Goal: Task Accomplishment & Management: Manage account settings

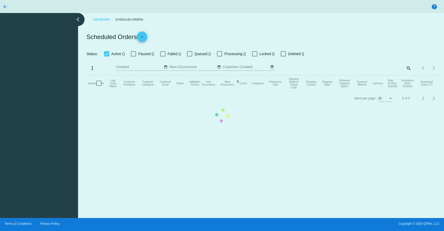
checkbox input "true"
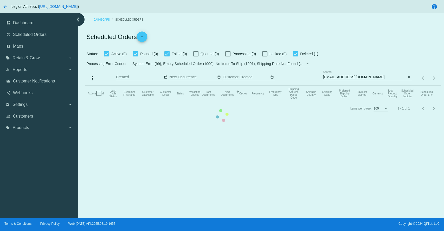
click at [337, 86] on mat-table "Actions Id Last Cycle Status Customer FirstName Customer LastName Customer Emai…" at bounding box center [263, 94] width 356 height 16
click at [349, 86] on mat-table "Actions Id Last Cycle Status Customer FirstName Customer LastName Customer Emai…" at bounding box center [263, 94] width 356 height 16
click at [296, 101] on mat-table "Actions Id Last Cycle Status Customer FirstName Customer LastName Customer Emai…" at bounding box center [263, 94] width 356 height 16
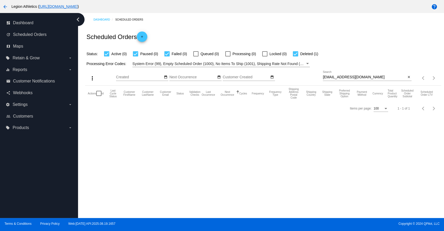
click at [345, 76] on input "lisy2204@hotmail.com" at bounding box center [364, 77] width 83 height 4
paste input "7037312744"
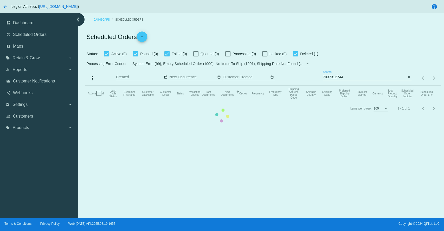
click at [337, 86] on mat-table "Actions Id Last Cycle Status Customer FirstName Customer LastName Customer Emai…" at bounding box center [263, 94] width 356 height 16
click at [335, 86] on mat-table "Actions Id Last Cycle Status Customer FirstName Customer LastName Customer Emai…" at bounding box center [263, 94] width 356 height 16
click at [342, 86] on mat-table "Actions Id Last Cycle Status Customer FirstName Customer LastName Customer Emai…" at bounding box center [263, 94] width 356 height 16
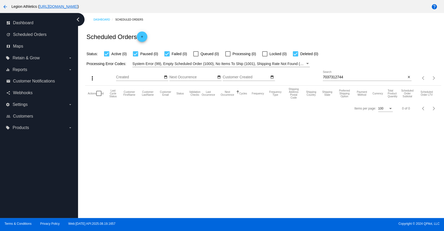
click at [345, 76] on input "7037312744" at bounding box center [364, 77] width 83 height 4
paste input "[EMAIL_ADDRESS][DOMAIN_NAME]"
type input "[EMAIL_ADDRESS][DOMAIN_NAME]"
click at [276, 150] on div "Dashboard Scheduled Orders Scheduled Orders add Status: Active (1) Paused (0) F…" at bounding box center [261, 115] width 366 height 205
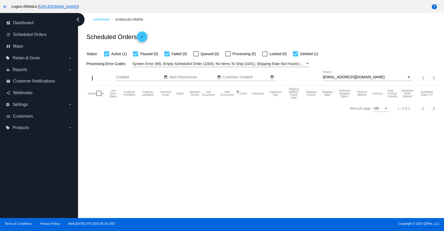
click at [210, 137] on div "Dashboard Scheduled Orders Scheduled Orders add Status: Active (1) Paused (0) F…" at bounding box center [261, 115] width 366 height 205
click at [227, 161] on div "Dashboard Scheduled Orders Scheduled Orders add Status: Active (1) Paused (0) F…" at bounding box center [261, 115] width 366 height 205
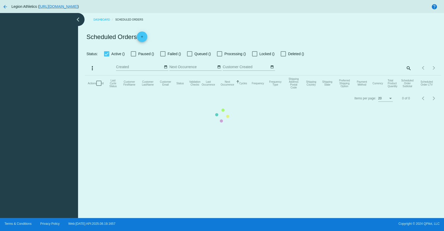
checkbox input "true"
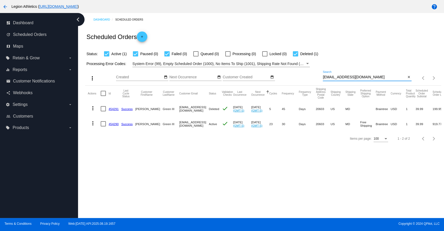
click at [354, 76] on input "[EMAIL_ADDRESS][DOMAIN_NAME]" at bounding box center [364, 77] width 83 height 4
click at [110, 122] on mat-cell "454290" at bounding box center [114, 123] width 13 height 15
click at [113, 122] on link "454290" at bounding box center [113, 123] width 10 height 3
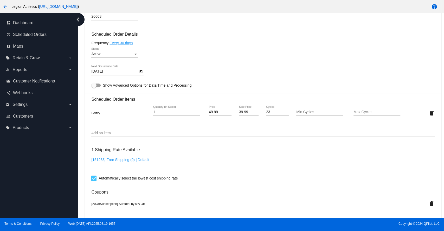
scroll to position [289, 0]
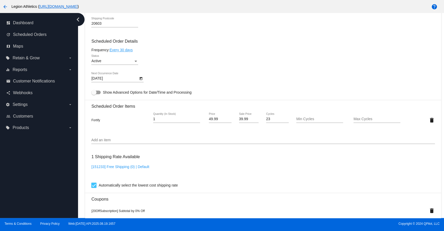
click at [127, 142] on input "Add an item" at bounding box center [262, 140] width 343 height 4
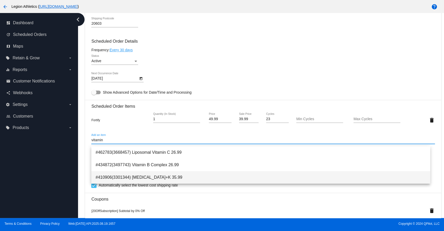
type input "vitamin"
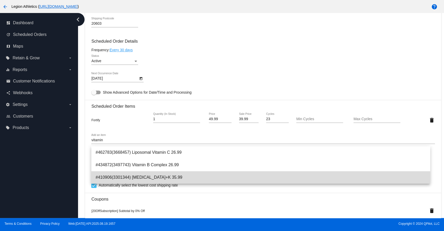
click at [146, 180] on span "#410906(3301344) [MEDICAL_DATA]+K 35.99" at bounding box center [260, 177] width 331 height 12
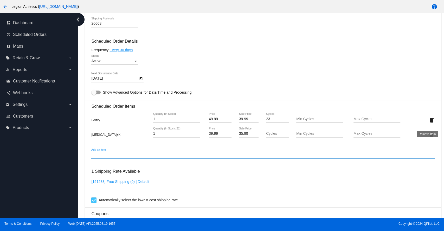
click at [428, 123] on mat-icon "delete" at bounding box center [431, 120] width 6 height 6
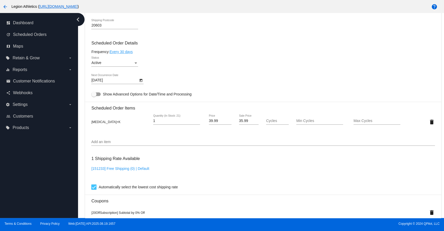
scroll to position [460, 0]
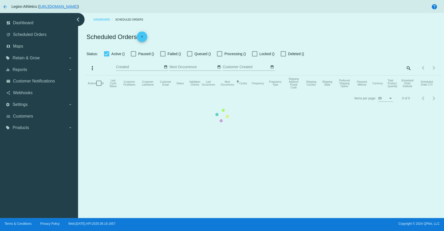
checkbox input "true"
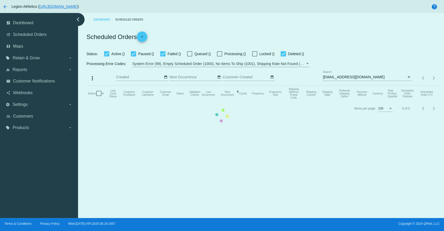
click at [224, 101] on mat-table "Actions Id Last Cycle Status Customer FirstName Customer LastName Customer Emai…" at bounding box center [263, 94] width 356 height 16
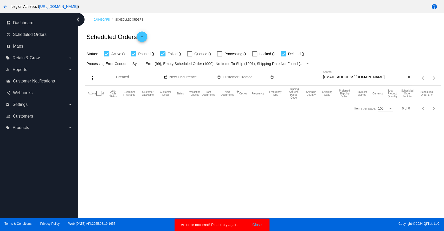
click at [297, 164] on div "Dashboard Scheduled Orders Scheduled Orders add Status: Active () Paused () Fai…" at bounding box center [261, 115] width 366 height 205
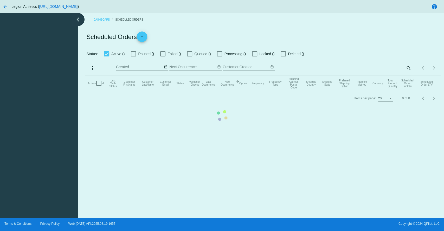
checkbox input "true"
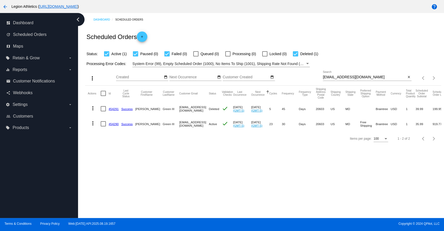
click at [112, 124] on link "454290" at bounding box center [113, 123] width 10 height 3
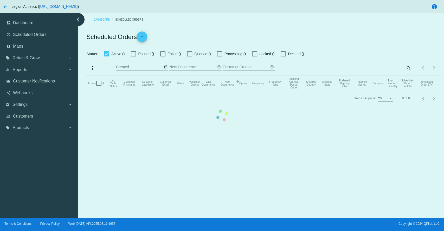
checkbox input "true"
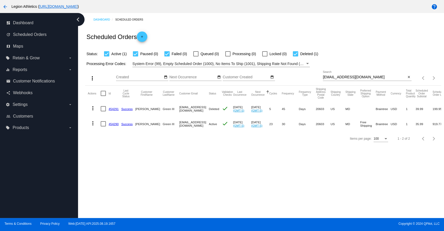
click at [341, 77] on input "[EMAIL_ADDRESS][DOMAIN_NAME]" at bounding box center [364, 77] width 83 height 4
paste input "purchases6251@proton.me"
type input "purchases6251@proton.me"
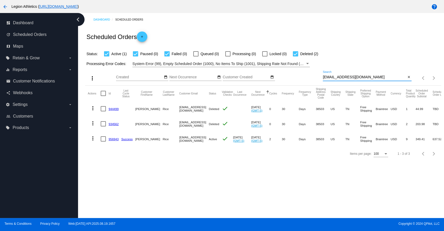
click at [113, 138] on link "956943" at bounding box center [113, 138] width 10 height 3
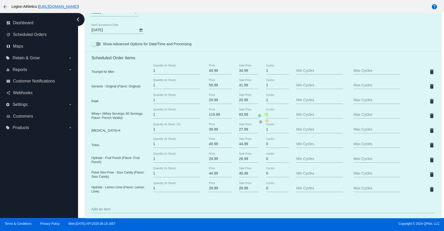
scroll to position [347, 0]
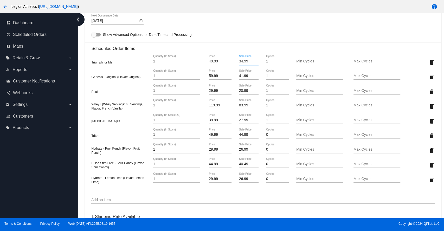
drag, startPoint x: 246, startPoint y: 62, endPoint x: 236, endPoint y: 61, distance: 10.2
click at [236, 61] on div "34.99 Sale Price" at bounding box center [248, 62] width 29 height 15
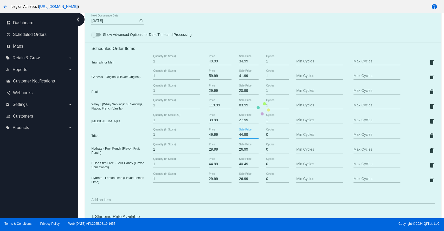
click at [247, 138] on mat-card "Customer 5678196: Ted Rice purchases6251@proton.me Customer Shipping Enter Ship…" at bounding box center [263, 109] width 356 height 638
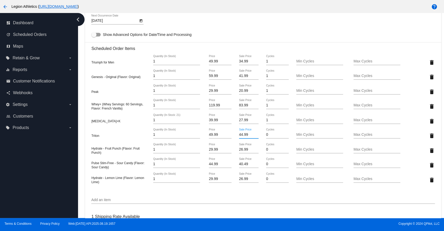
drag, startPoint x: 247, startPoint y: 136, endPoint x: 236, endPoint y: 137, distance: 10.7
click at [236, 137] on div "44.99 Sale Price" at bounding box center [248, 135] width 29 height 15
paste input "3"
type input "34.99"
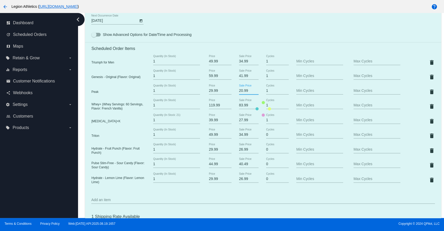
drag, startPoint x: 246, startPoint y: 93, endPoint x: 235, endPoint y: 93, distance: 10.9
click at [235, 93] on mat-card "Customer 5678196: Ted Rice purchases6251@proton.me Customer Shipping Enter Ship…" at bounding box center [263, 109] width 356 height 638
click at [244, 151] on mat-card "Customer 5678196: Ted Rice purchases6251@proton.me Customer Shipping Enter Ship…" at bounding box center [263, 109] width 356 height 638
click at [245, 152] on mat-card "Customer 5678196: Ted Rice purchases6251@proton.me Customer Shipping Enter Ship…" at bounding box center [263, 109] width 356 height 638
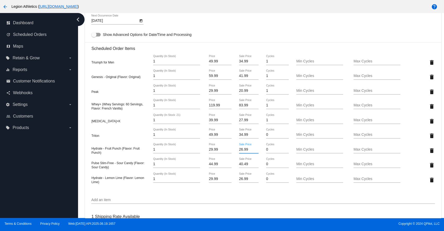
click at [243, 152] on input "26.99" at bounding box center [249, 150] width 20 height 4
drag, startPoint x: 247, startPoint y: 153, endPoint x: 237, endPoint y: 153, distance: 9.9
click at [239, 152] on input "26.99" at bounding box center [249, 150] width 20 height 4
paste input "0"
type input "20.99"
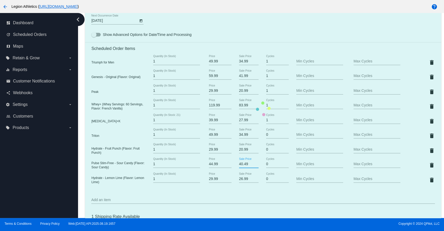
drag, startPoint x: 247, startPoint y: 166, endPoint x: 238, endPoint y: 167, distance: 8.9
click at [238, 167] on mat-card "Customer 5678196: Ted Rice purchases6251@proton.me Customer Shipping Enter Ship…" at bounding box center [263, 109] width 356 height 638
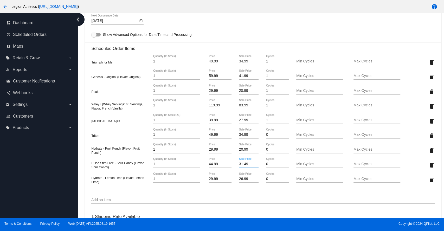
type input "31.49"
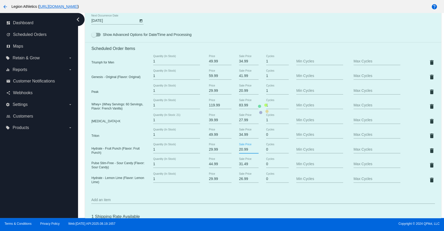
drag, startPoint x: 246, startPoint y: 152, endPoint x: 236, endPoint y: 151, distance: 10.2
click at [236, 151] on mat-card "Customer 5678196: Ted Rice purchases6251@proton.me Customer Shipping Enter Ship…" at bounding box center [263, 109] width 356 height 638
click at [242, 180] on mat-card "Customer 5678196: Ted Rice purchases6251@proton.me Customer Shipping Enter Ship…" at bounding box center [263, 109] width 356 height 638
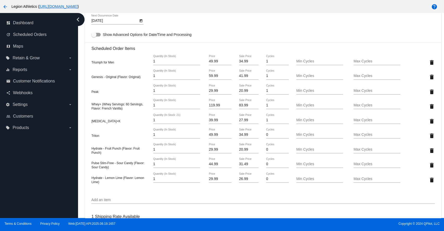
click at [243, 181] on input "26.99" at bounding box center [249, 179] width 20 height 4
paste input "0"
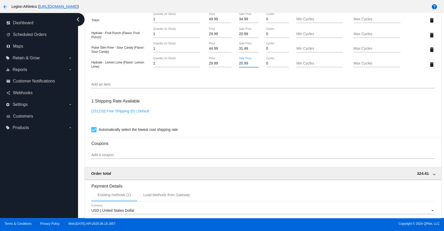
scroll to position [561, 0]
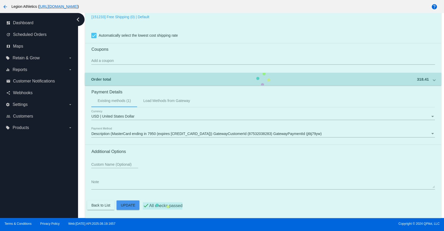
type input "20.99"
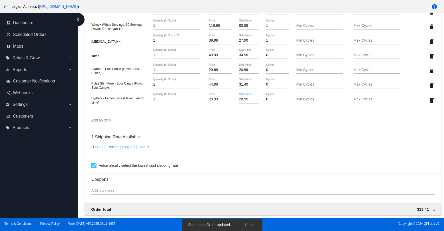
scroll to position [388, 0]
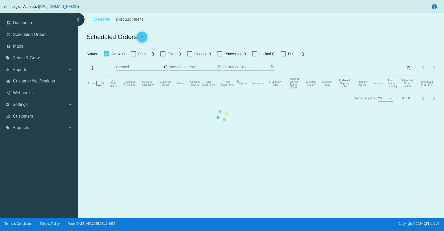
checkbox input "true"
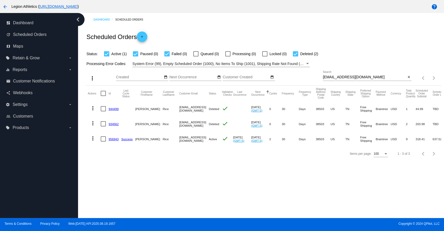
click at [112, 139] on link "956943" at bounding box center [113, 138] width 10 height 3
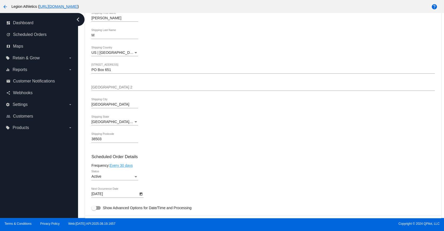
scroll to position [173, 0]
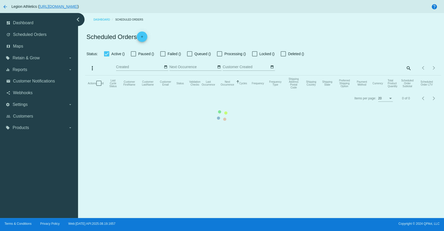
checkbox input "true"
